Goal: Task Accomplishment & Management: Use online tool/utility

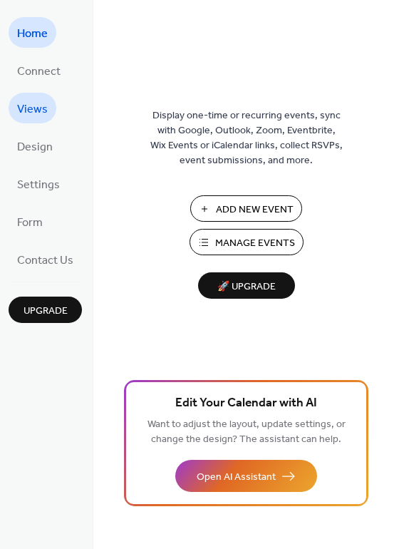
click at [48, 98] on link "Views" at bounding box center [33, 108] width 48 height 31
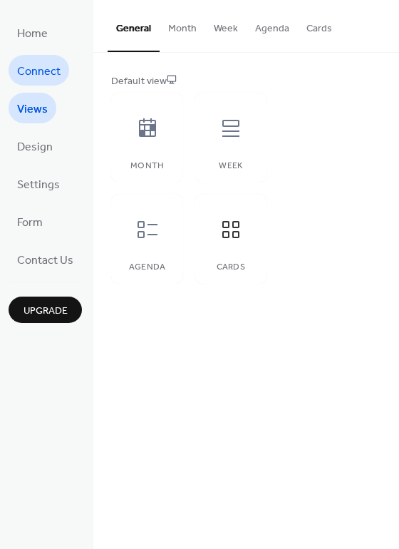
click at [36, 61] on span "Connect" at bounding box center [38, 72] width 43 height 22
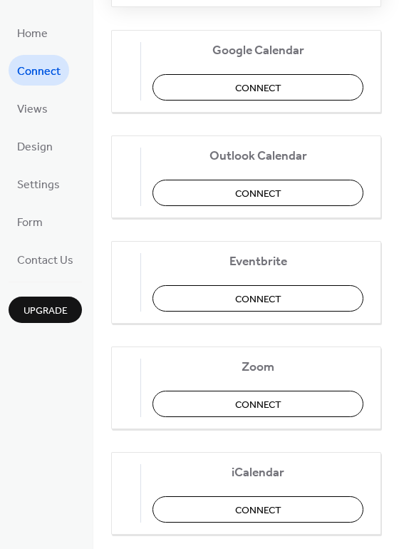
scroll to position [297, 0]
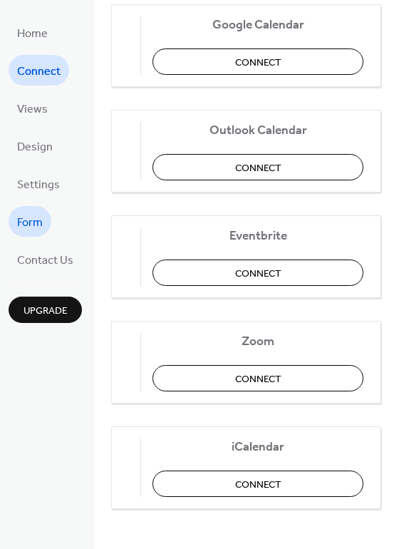
click at [34, 219] on span "Form" at bounding box center [30, 223] width 26 height 22
